Goal: Navigation & Orientation: Find specific page/section

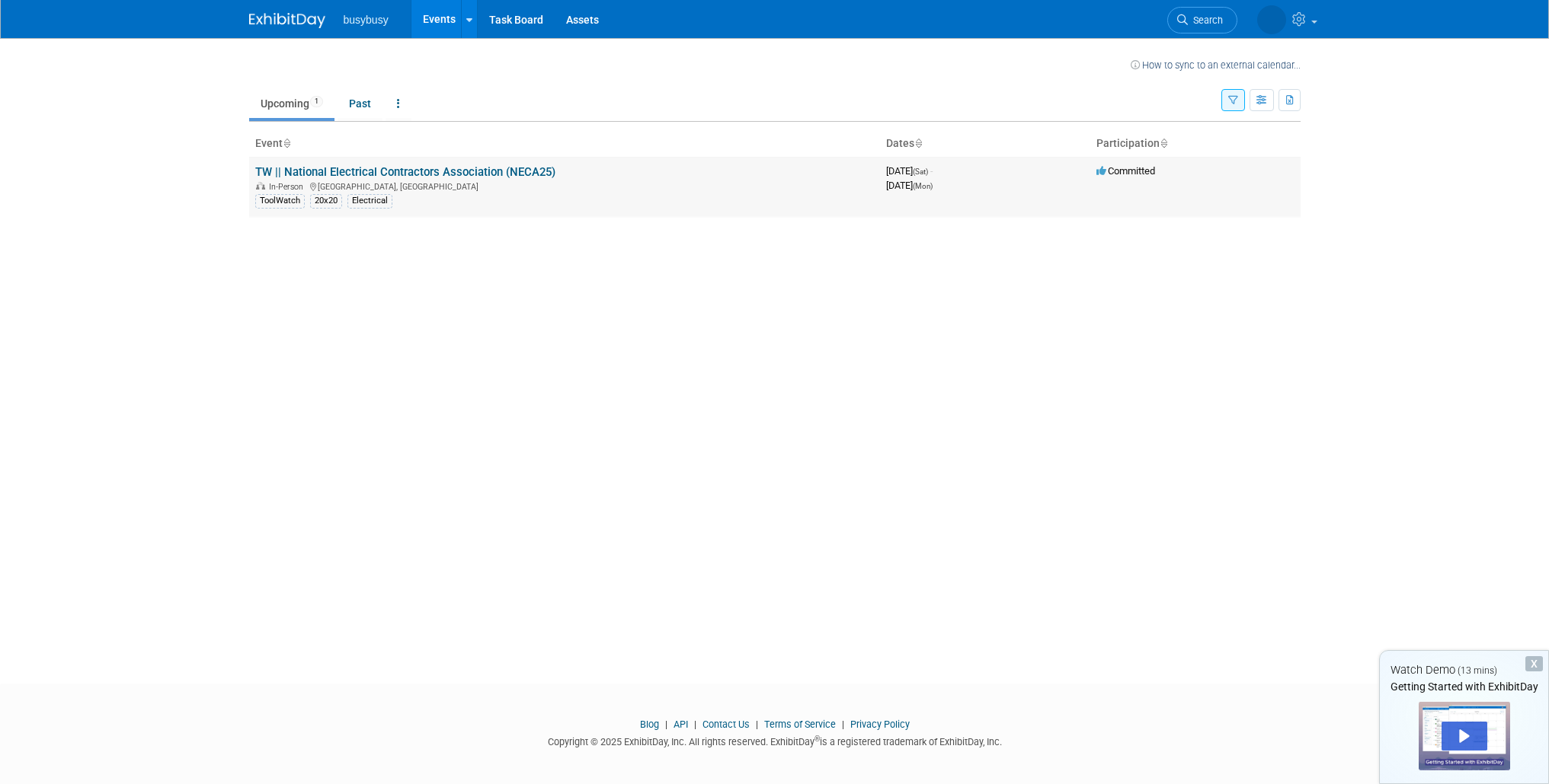
click at [450, 172] on link "TW || National Electrical Contractors Association (NECA25)" at bounding box center [405, 172] width 301 height 14
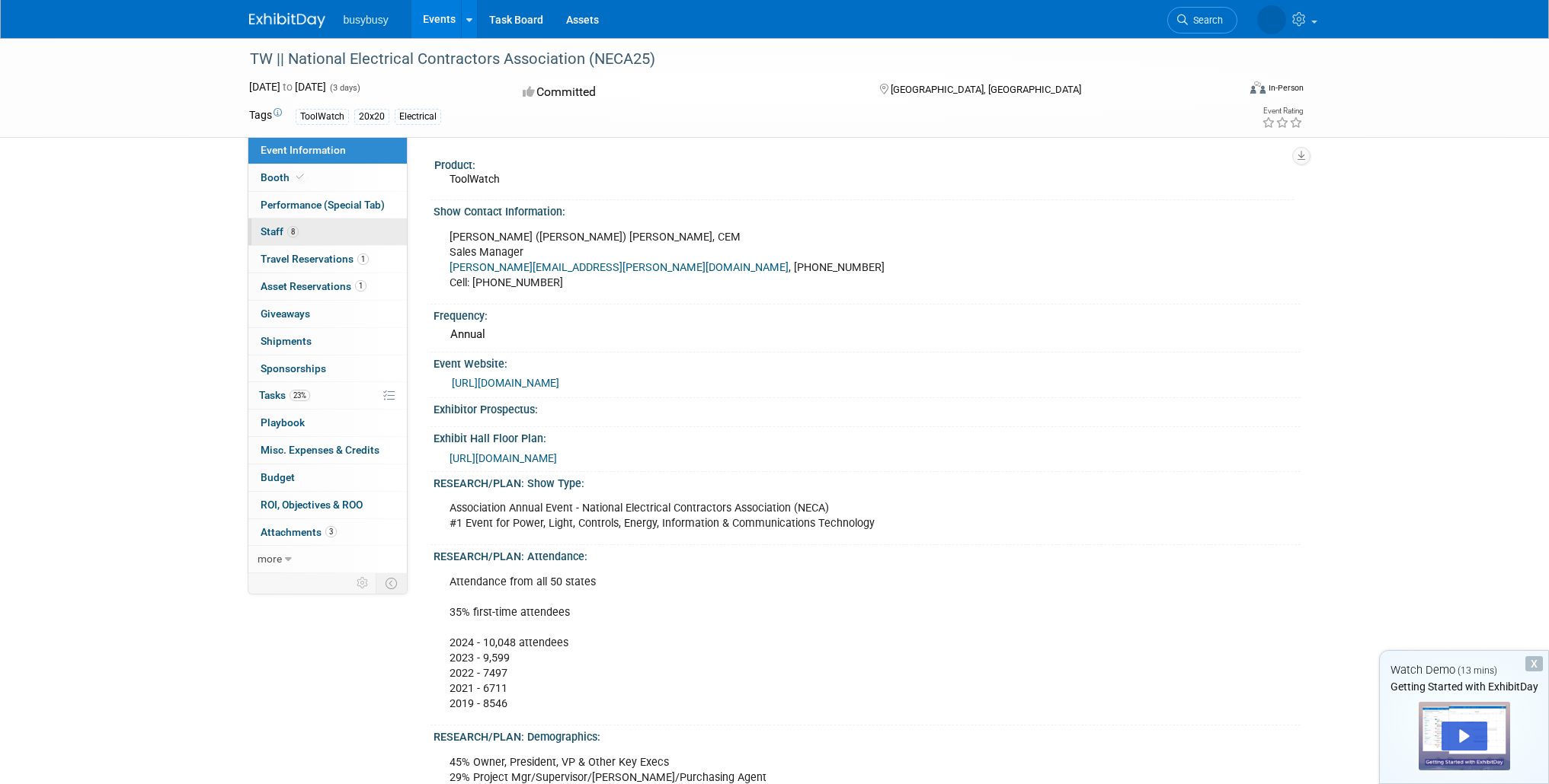
click at [285, 231] on span "Staff 8" at bounding box center [280, 231] width 38 height 12
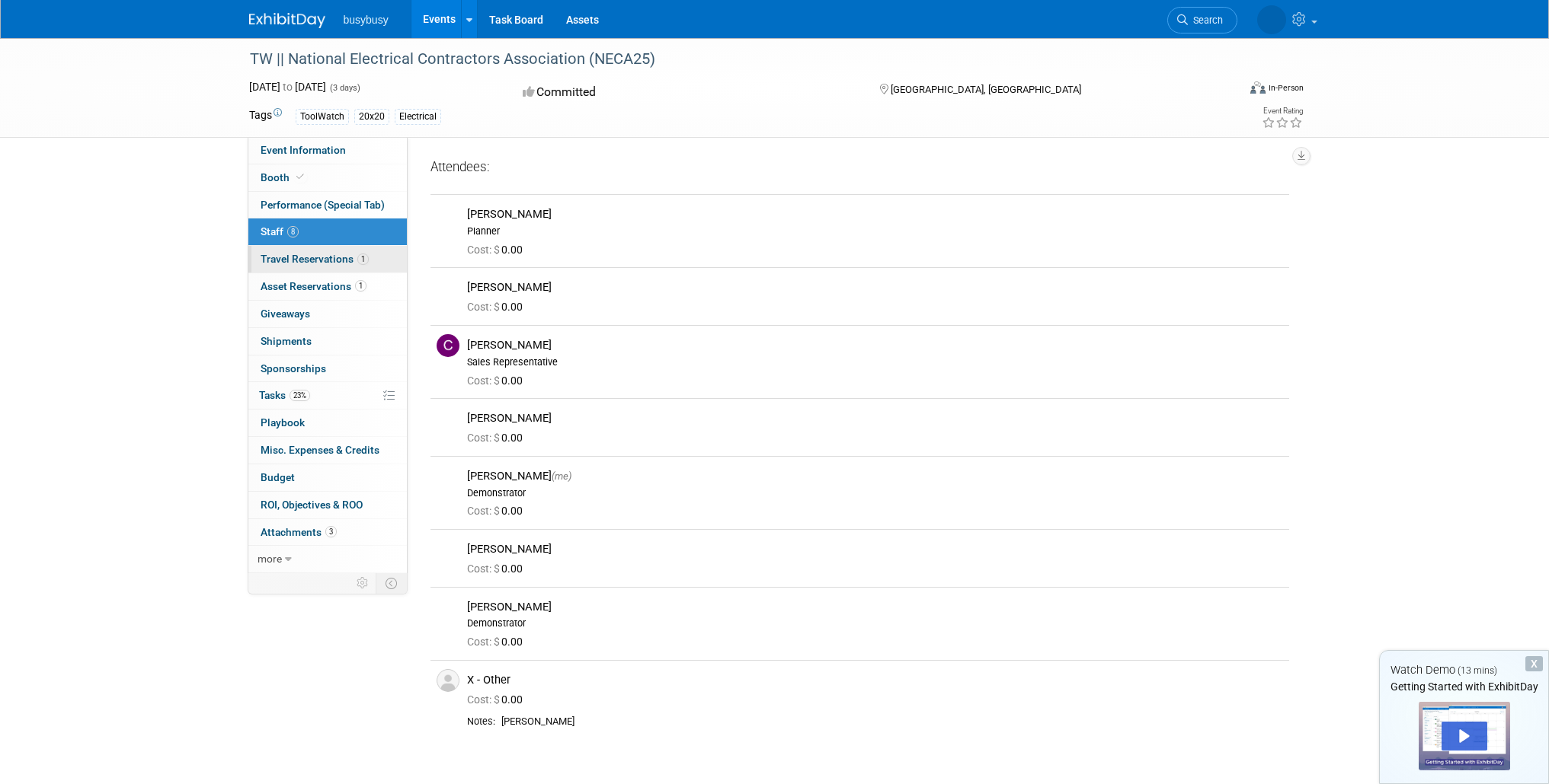
click at [301, 255] on span "Travel Reservations 1" at bounding box center [315, 258] width 108 height 12
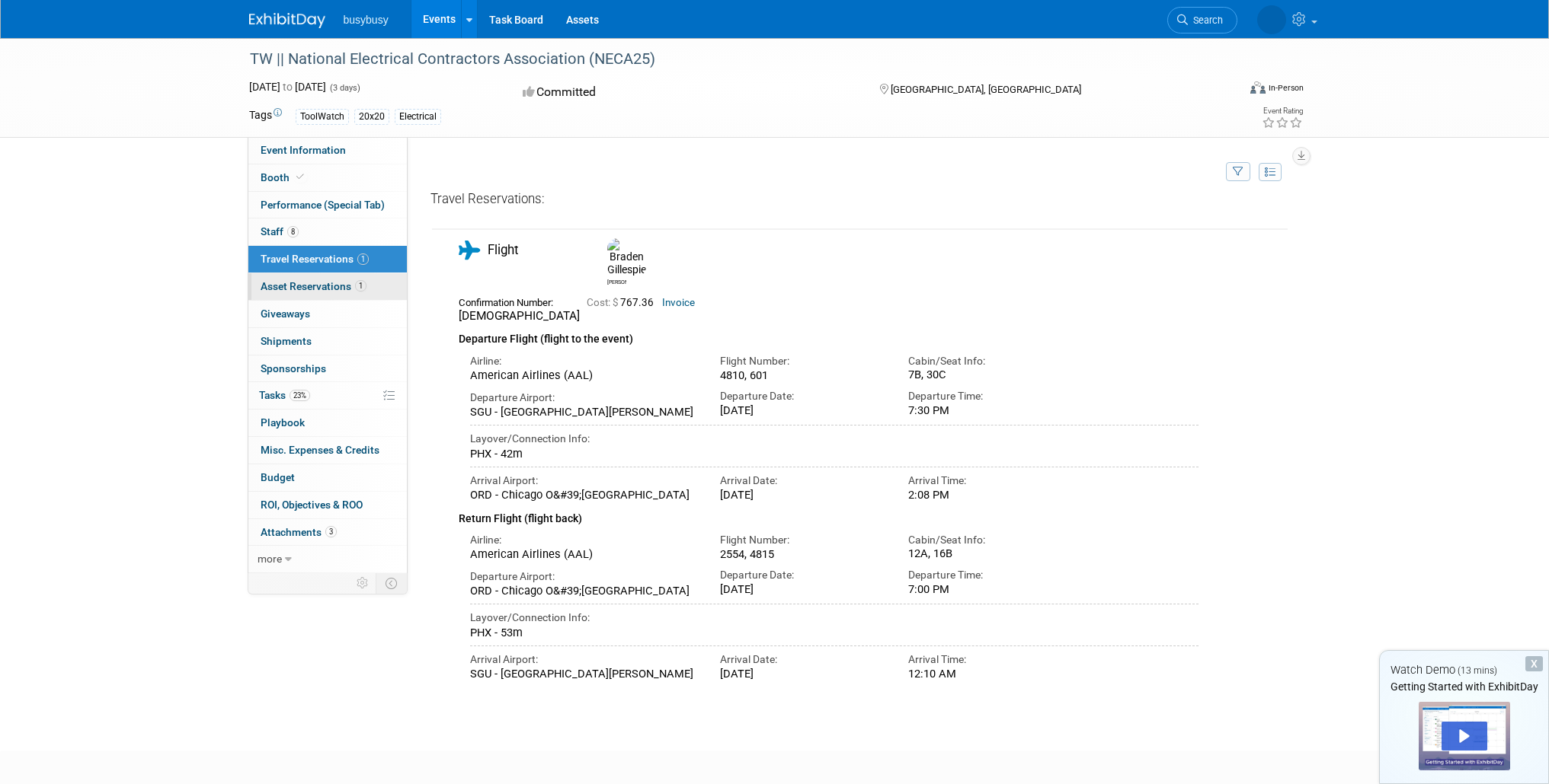
click at [301, 281] on span "Asset Reservations 1" at bounding box center [314, 286] width 106 height 12
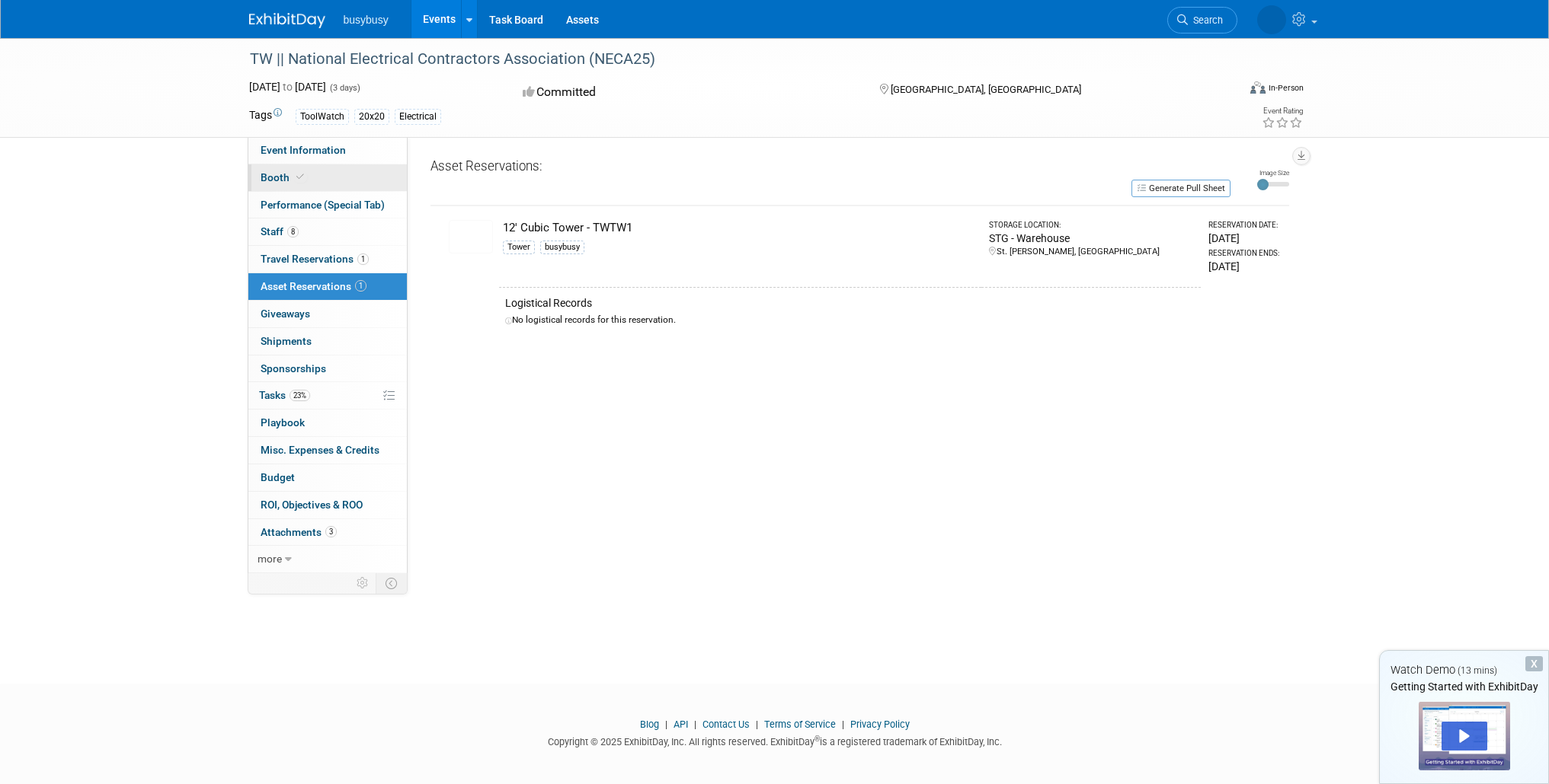
click at [271, 172] on span "Booth" at bounding box center [284, 177] width 46 height 12
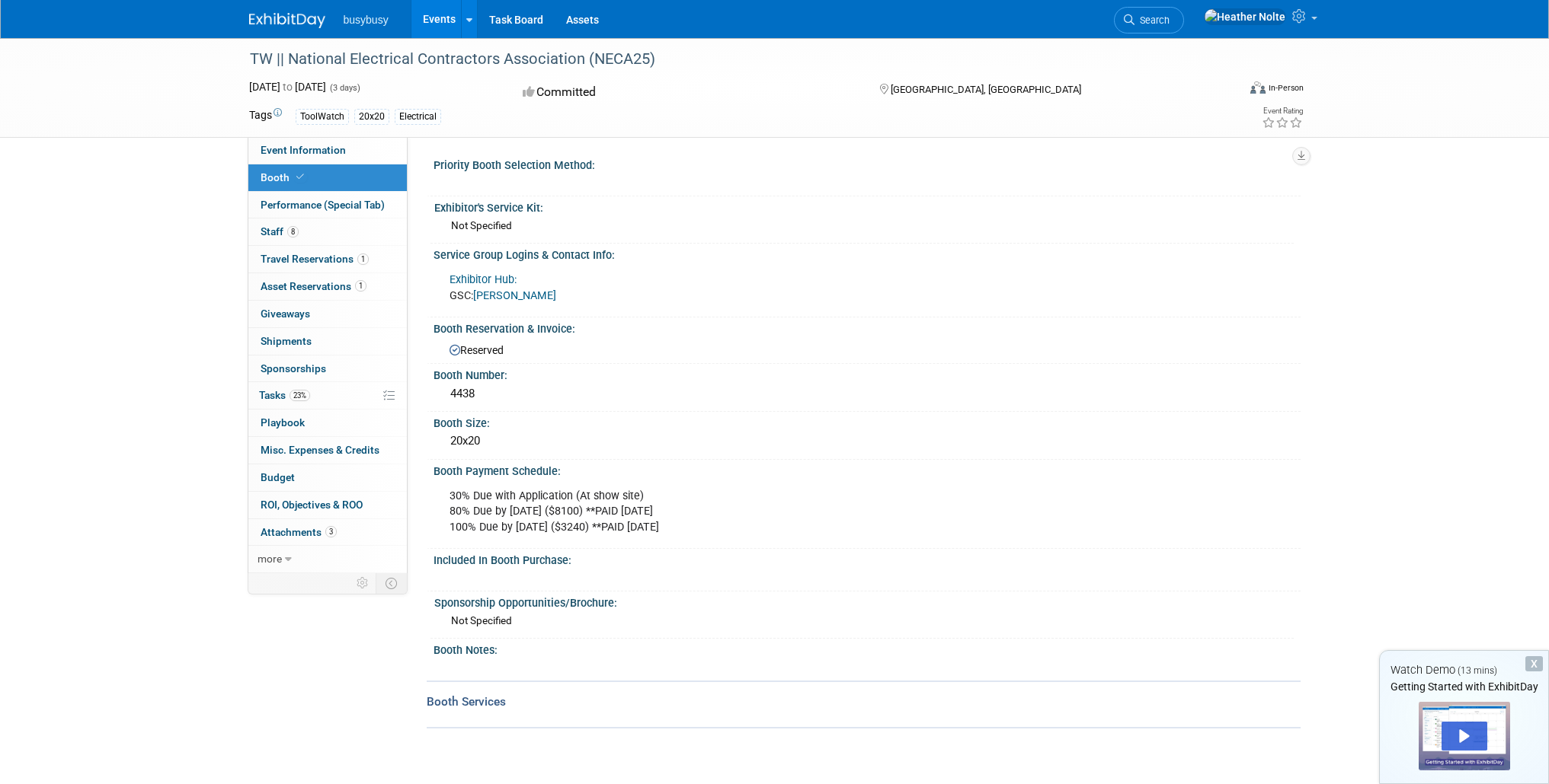
click at [182, 204] on div "TW || National Electrical Contractors Association (NECA25) [DATE] to [DATE] (3 …" at bounding box center [774, 399] width 1549 height 721
